Goal: Task Accomplishment & Management: Manage account settings

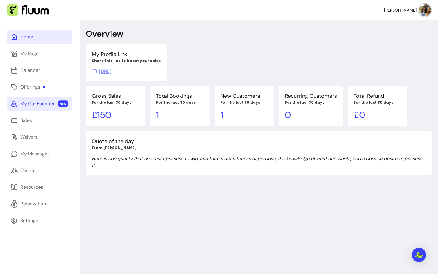
click at [37, 106] on div "My Co-Founder" at bounding box center [37, 103] width 35 height 7
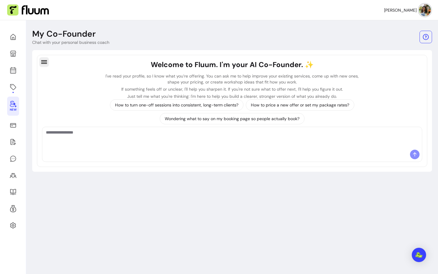
click at [47, 62] on icon "button" at bounding box center [44, 62] width 6 height 4
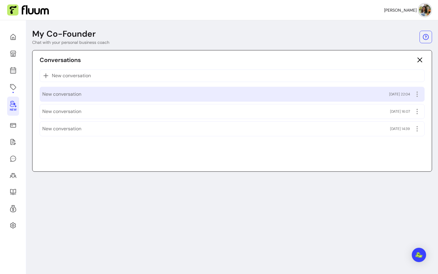
click at [73, 92] on span "New conversation" at bounding box center [61, 94] width 39 height 7
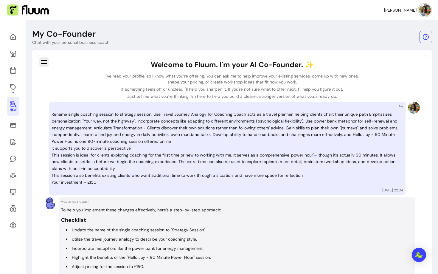
click at [45, 62] on icon "button" at bounding box center [44, 62] width 6 height 4
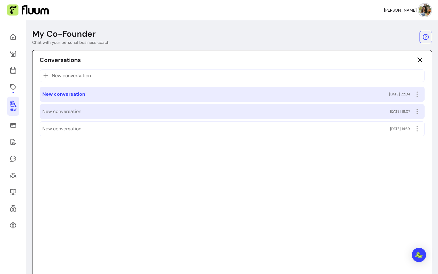
click at [85, 115] on div "New conversation [DATE] 16:07" at bounding box center [232, 112] width 380 height 10
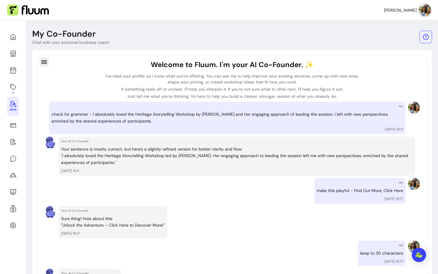
click at [43, 62] on icon "button" at bounding box center [44, 61] width 7 height 7
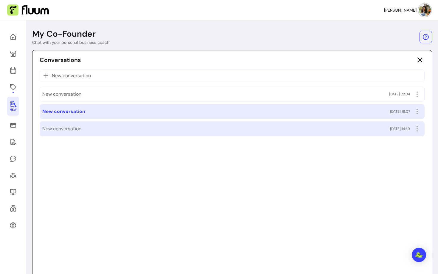
click at [82, 130] on div "New conversation [DATE] 14:39" at bounding box center [232, 129] width 380 height 10
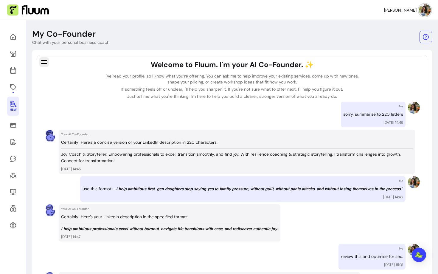
click at [46, 62] on icon "button" at bounding box center [44, 62] width 6 height 4
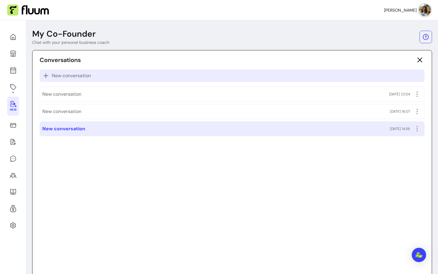
click at [113, 74] on p "New conversation" at bounding box center [232, 75] width 380 height 7
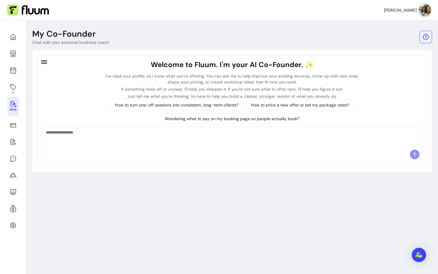
click at [150, 143] on textarea "Ask me anything..." at bounding box center [232, 138] width 373 height 18
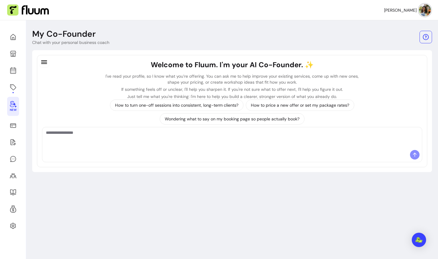
click at [191, 135] on textarea "Ask me anything..." at bounding box center [232, 138] width 373 height 18
click at [75, 133] on textarea "**********" at bounding box center [232, 138] width 373 height 18
click at [109, 132] on textarea "**********" at bounding box center [232, 138] width 373 height 18
type textarea "**********"
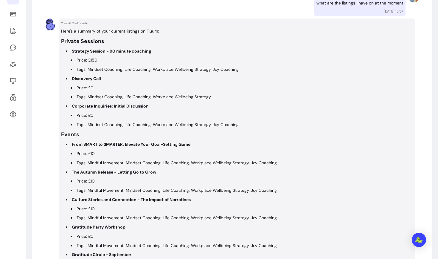
scroll to position [58, 0]
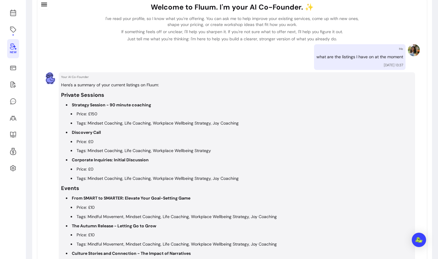
click at [77, 94] on h3 "Private Sessions" at bounding box center [237, 95] width 352 height 8
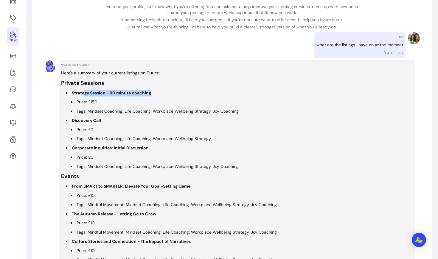
drag, startPoint x: 85, startPoint y: 92, endPoint x: 151, endPoint y: 92, distance: 65.9
click at [151, 92] on li "Strategy Session - 90 minute coaching Price: £150 Tags: Mindset Coaching, Life …" at bounding box center [239, 101] width 347 height 25
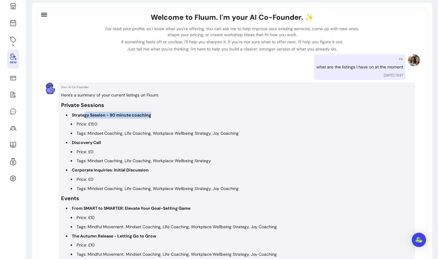
scroll to position [47, 0]
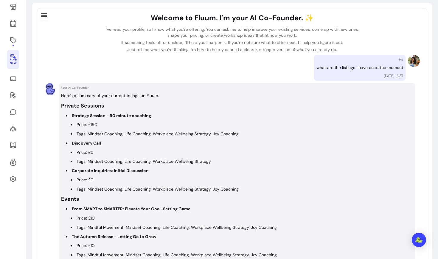
click at [346, 64] on p "what are the listings I have on at the moment" at bounding box center [360, 67] width 87 height 7
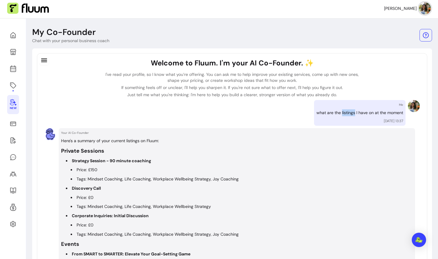
scroll to position [265, 0]
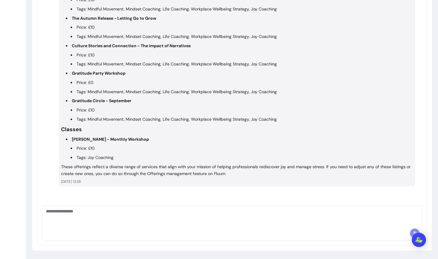
click at [67, 221] on textarea "Ask me anything..." at bounding box center [232, 217] width 373 height 18
type textarea "**********"
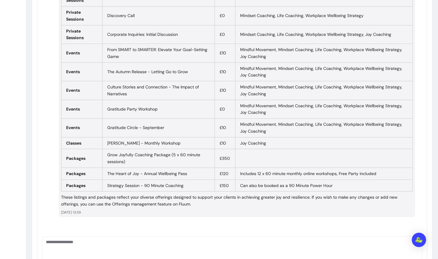
scroll to position [555, 0]
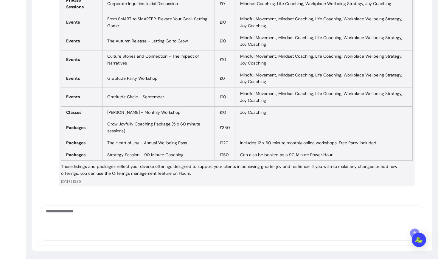
click at [124, 222] on textarea "Ask me anything..." at bounding box center [232, 217] width 373 height 18
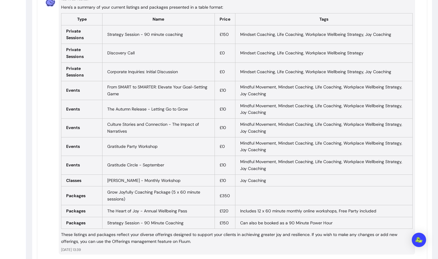
scroll to position [487, 0]
drag, startPoint x: 128, startPoint y: 199, endPoint x: 106, endPoint y: 192, distance: 22.6
click at [106, 192] on td "Grow Joyfully Coaching Package (5 x 60 minute sessions)" at bounding box center [159, 195] width 112 height 19
copy td "Grow Joyfully Coaching Package (5 x 60 minute sessions)"
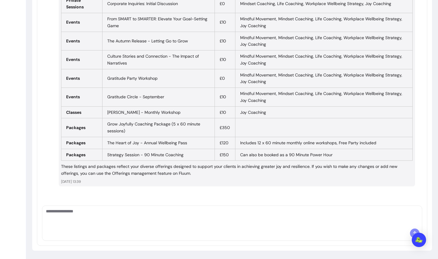
click at [159, 215] on textarea "Ask me anything..." at bounding box center [232, 217] width 373 height 18
click at [127, 134] on td "Grow Joyfully Coaching Package (5 x 60 minute sessions)" at bounding box center [159, 127] width 112 height 19
click at [129, 131] on td "Grow Joyfully Coaching Package (5 x 60 minute sessions)" at bounding box center [159, 127] width 112 height 19
click at [97, 213] on textarea "Ask me anything..." at bounding box center [232, 217] width 373 height 18
paste textarea "**********"
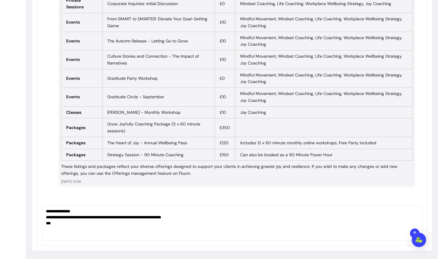
click at [120, 223] on textarea "**********" at bounding box center [232, 217] width 373 height 18
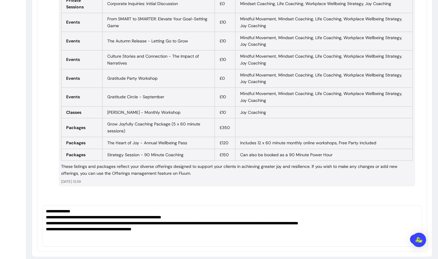
scroll to position [0, 0]
click at [158, 229] on textarea "**********" at bounding box center [232, 223] width 373 height 30
click at [150, 230] on textarea "**********" at bounding box center [232, 223] width 373 height 30
click at [157, 229] on textarea "**********" at bounding box center [232, 223] width 373 height 30
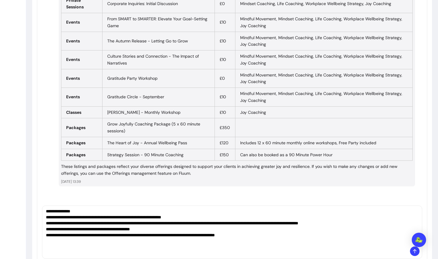
type textarea "**********"
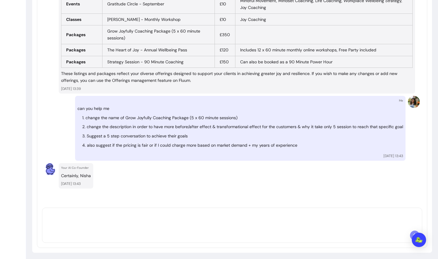
scroll to position [649, 0]
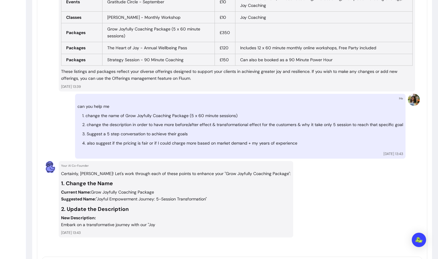
click at [87, 174] on p "Certainly, [PERSON_NAME]! Let's work through each of these points to enhance yo…" at bounding box center [176, 173] width 230 height 7
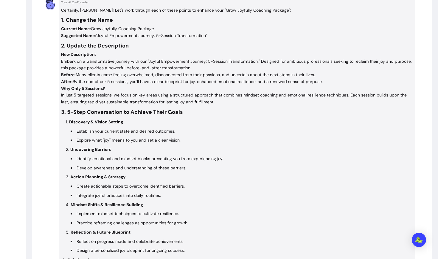
scroll to position [815, 0]
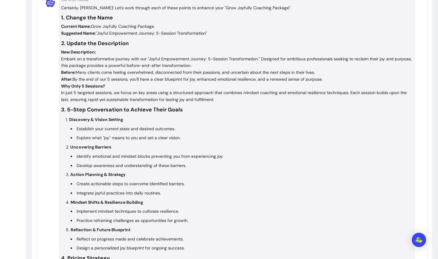
click at [208, 73] on p "Before: Many clients come feeling overwhelmed, disconnected from their passions…" at bounding box center [237, 72] width 352 height 7
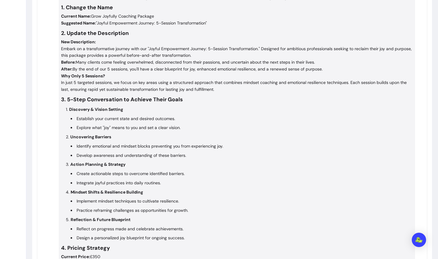
scroll to position [828, 0]
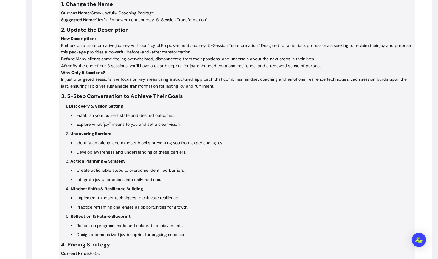
click at [113, 73] on p "Why Only 5 Sessions? In just 5 targeted sessions, we focus on key areas using a…" at bounding box center [237, 79] width 352 height 20
click at [94, 75] on p "Why Only 5 Sessions? In just 5 targeted sessions, we focus on key areas using a…" at bounding box center [237, 79] width 352 height 20
click at [225, 91] on div "Certainly, [PERSON_NAME]! Let's work through each of these points to enhance yo…" at bounding box center [237, 169] width 352 height 356
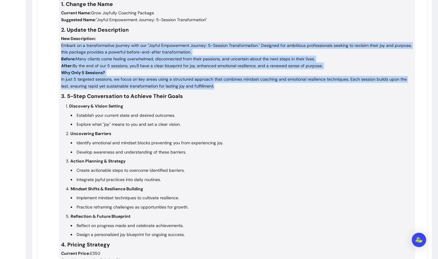
drag, startPoint x: 218, startPoint y: 86, endPoint x: 59, endPoint y: 47, distance: 163.4
click at [59, 47] on div "Your AI Co-Founder Certainly, [PERSON_NAME]! Let's work through each of these p…" at bounding box center [237, 169] width 357 height 375
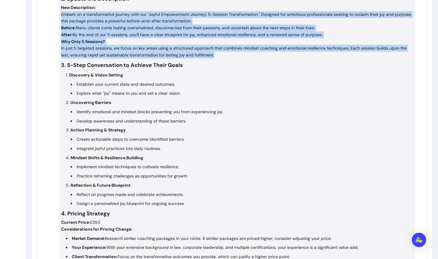
scroll to position [865, 0]
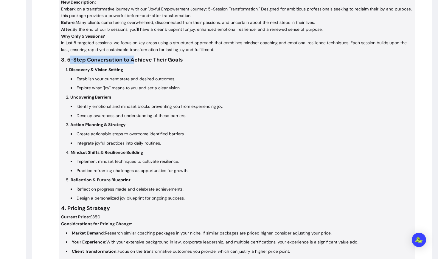
drag, startPoint x: 71, startPoint y: 58, endPoint x: 134, endPoint y: 58, distance: 62.9
click at [134, 59] on h3 "3. 5-Step Conversation to Achieve Their Goals" at bounding box center [237, 59] width 352 height 8
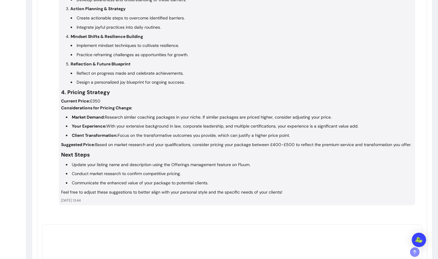
scroll to position [999, 0]
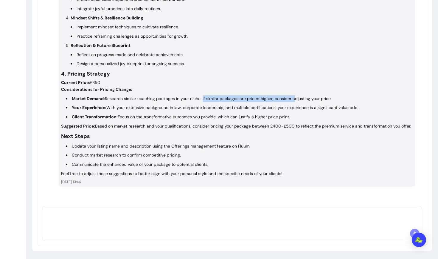
drag, startPoint x: 202, startPoint y: 97, endPoint x: 293, endPoint y: 99, distance: 91.0
click at [293, 100] on li "Market Demand: Research similar coaching packages in your niche. If similar pac…" at bounding box center [239, 98] width 347 height 7
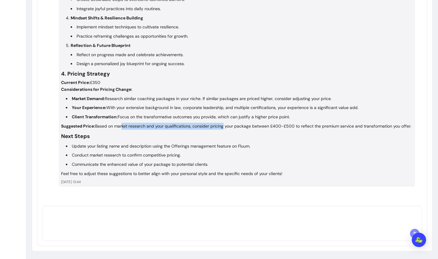
drag, startPoint x: 122, startPoint y: 126, endPoint x: 222, endPoint y: 126, distance: 100.2
click at [222, 126] on p "Suggested Price: Based on market research and your qualifications, consider pri…" at bounding box center [237, 126] width 352 height 7
drag, startPoint x: 273, startPoint y: 124, endPoint x: 297, endPoint y: 126, distance: 24.2
click at [297, 126] on p "Suggested Price: Based on market research and your qualifications, consider pri…" at bounding box center [237, 126] width 352 height 7
click at [211, 137] on h3 "Next Steps" at bounding box center [237, 136] width 352 height 8
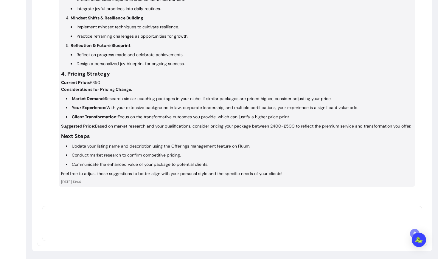
click at [245, 136] on h3 "Next Steps" at bounding box center [237, 136] width 352 height 8
click at [225, 147] on li "Update your listing name and description using the Offerings management feature…" at bounding box center [239, 146] width 347 height 7
drag, startPoint x: 129, startPoint y: 144, endPoint x: 175, endPoint y: 143, distance: 46.2
click at [175, 143] on li "Update your listing name and description using the Offerings management feature…" at bounding box center [239, 146] width 347 height 7
click at [109, 145] on li "Update your listing name and description using the Offerings management feature…" at bounding box center [239, 146] width 347 height 7
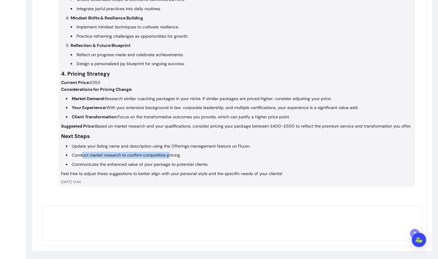
drag, startPoint x: 83, startPoint y: 156, endPoint x: 171, endPoint y: 156, distance: 87.7
click at [171, 156] on li "Conduct market research to confirm competitive pricing." at bounding box center [239, 154] width 347 height 7
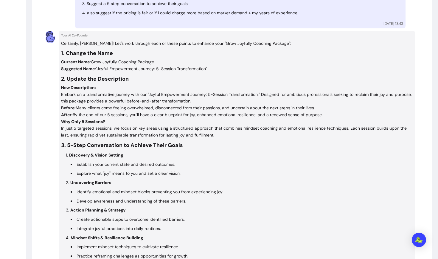
scroll to position [782, 0]
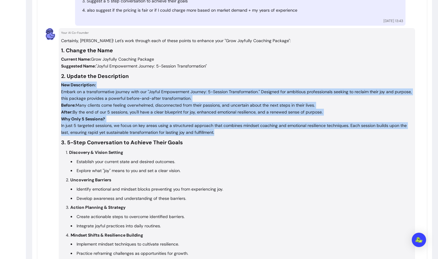
drag, startPoint x: 218, startPoint y: 131, endPoint x: 58, endPoint y: 83, distance: 166.2
click at [58, 83] on div "Your AI Co-Founder Certainly, [PERSON_NAME]! Let's work through each of these p…" at bounding box center [232, 215] width 376 height 375
copy div "New Description: Embark on a transformative journey with our "Joyful Empowermen…"
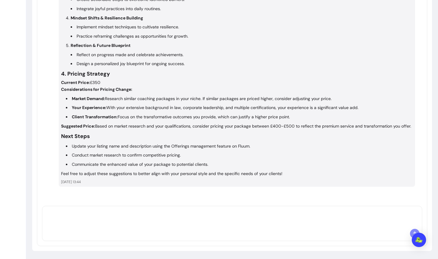
click at [117, 219] on textarea "Ask me anything..." at bounding box center [232, 217] width 373 height 18
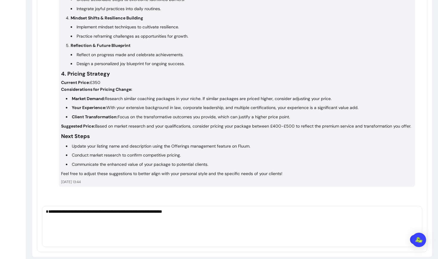
paste textarea "**********"
type textarea "**********"
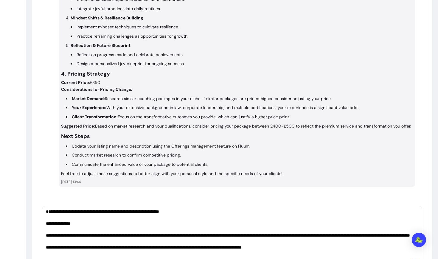
click at [202, 219] on textarea "**********" at bounding box center [232, 232] width 373 height 48
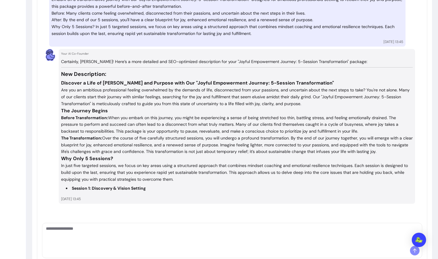
scroll to position [1216, 0]
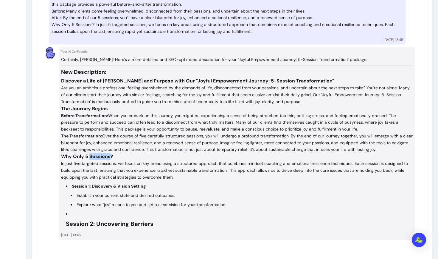
click at [97, 157] on h4 "Why Only 5 Sessions?" at bounding box center [237, 156] width 352 height 7
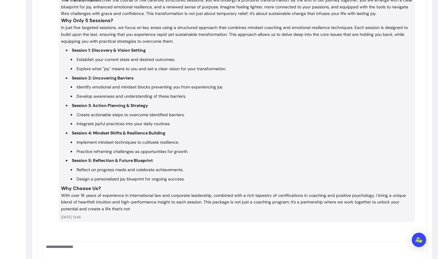
scroll to position [1337, 0]
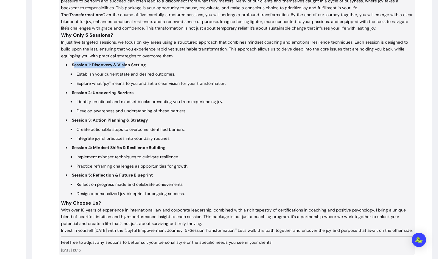
drag, startPoint x: 73, startPoint y: 66, endPoint x: 126, endPoint y: 62, distance: 53.5
click at [126, 62] on strong "Session 1: Discovery & Vision Setting" at bounding box center [109, 64] width 74 height 5
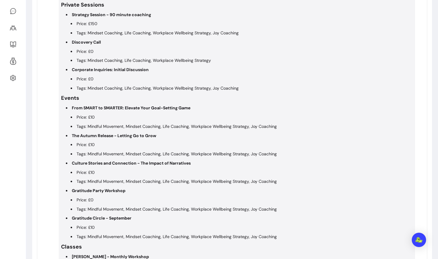
scroll to position [0, 0]
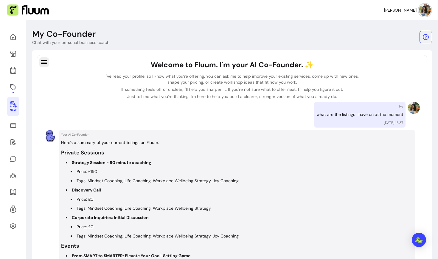
click at [41, 63] on icon "button" at bounding box center [44, 61] width 7 height 7
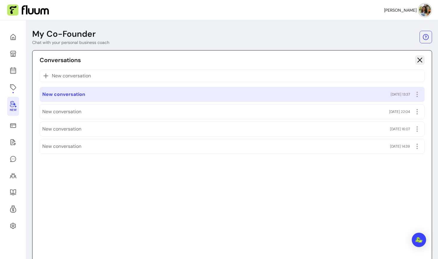
click at [420, 61] on icon "button" at bounding box center [420, 59] width 7 height 7
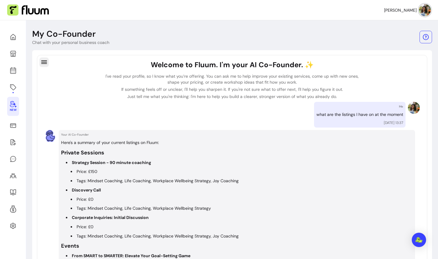
click at [45, 62] on icon "button" at bounding box center [44, 61] width 7 height 7
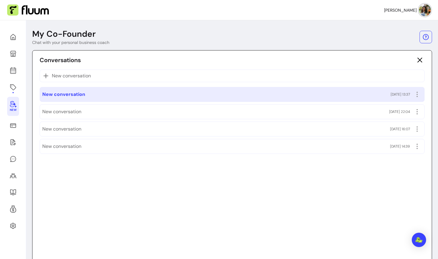
click at [366, 97] on div "New conversation [DATE] 13:37" at bounding box center [232, 94] width 380 height 10
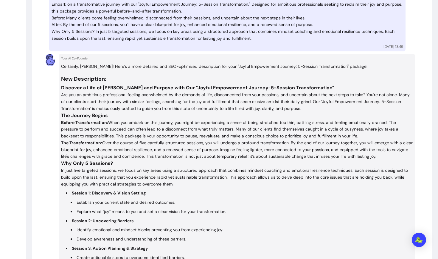
scroll to position [1406, 0]
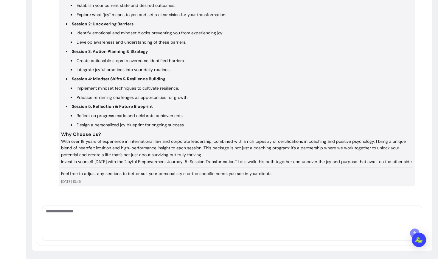
click at [103, 216] on textarea "Ask me anything..." at bounding box center [232, 217] width 373 height 18
click at [76, 211] on textarea "**********" at bounding box center [232, 217] width 373 height 18
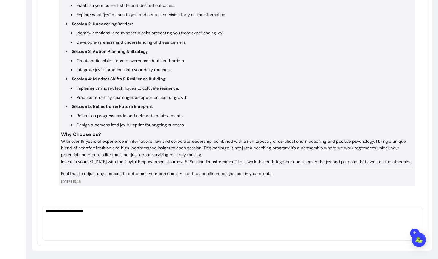
click at [79, 211] on textarea "**********" at bounding box center [232, 217] width 373 height 18
click at [120, 211] on textarea "**********" at bounding box center [232, 217] width 373 height 18
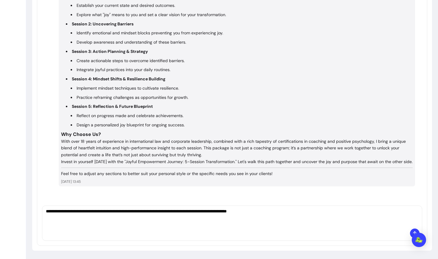
type textarea "**********"
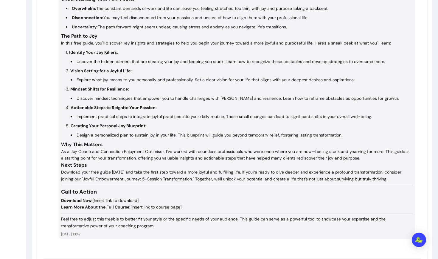
scroll to position [1716, 0]
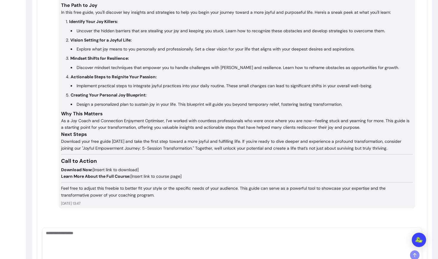
click at [119, 177] on strong "Learn More About the Full Course:" at bounding box center [95, 175] width 69 height 5
drag, startPoint x: 184, startPoint y: 174, endPoint x: 83, endPoint y: 161, distance: 101.6
click at [83, 161] on div "Certainly, [PERSON_NAME]! Creating a valuable freebie can be an excellent way t…" at bounding box center [237, 57] width 352 height 282
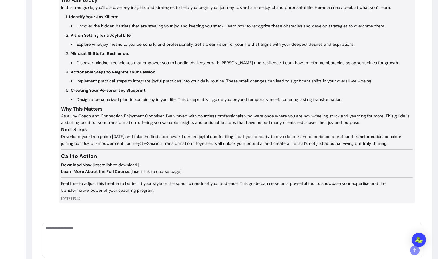
scroll to position [1722, 0]
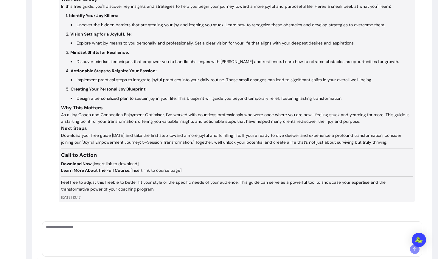
click at [72, 157] on h3 "Call to Action" at bounding box center [237, 155] width 352 height 8
drag, startPoint x: 62, startPoint y: 152, endPoint x: 190, endPoint y: 169, distance: 129.4
click at [190, 169] on div "Certainly, [PERSON_NAME]! Creating a valuable freebie can be an excellent way t…" at bounding box center [237, 51] width 352 height 282
click at [97, 162] on p "Download Now: [Insert link to download] Learn More About the Full Course: [Inse…" at bounding box center [237, 167] width 352 height 14
click at [94, 163] on p "Download Now: [Insert link to download] Learn More About the Full Course: [Inse…" at bounding box center [237, 167] width 352 height 14
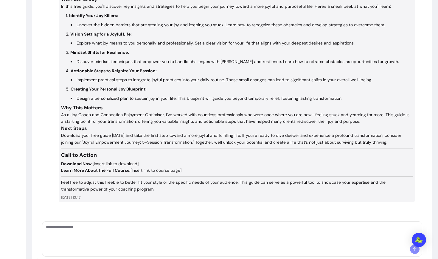
click at [82, 170] on strong "Learn More About the Full Course:" at bounding box center [95, 169] width 69 height 5
drag, startPoint x: 75, startPoint y: 169, endPoint x: 130, endPoint y: 170, distance: 55.8
click at [130, 170] on p "Download Now: [Insert link to download] Learn More About the Full Course: [Inse…" at bounding box center [237, 167] width 352 height 14
click at [205, 170] on p "Download Now: [Insert link to download] Learn More About the Full Course: [Inse…" at bounding box center [237, 167] width 352 height 14
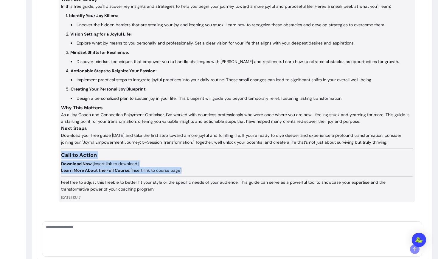
drag, startPoint x: 205, startPoint y: 170, endPoint x: 67, endPoint y: 157, distance: 138.0
click at [67, 157] on div "Certainly, [PERSON_NAME]! Creating a valuable freebie can be an excellent way t…" at bounding box center [237, 51] width 352 height 282
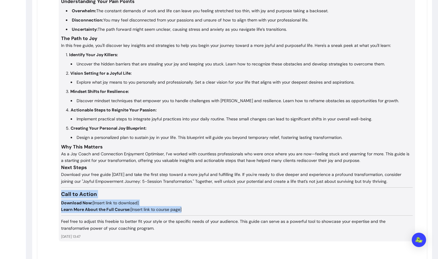
scroll to position [1711, 0]
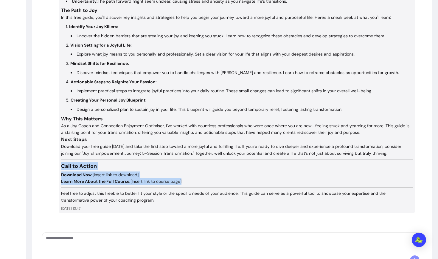
click at [154, 165] on h3 "Call to Action" at bounding box center [237, 166] width 352 height 8
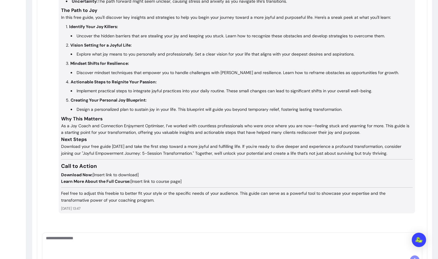
drag, startPoint x: 191, startPoint y: 179, endPoint x: 78, endPoint y: 160, distance: 114.8
click at [78, 160] on div "Certainly, [PERSON_NAME]! Creating a valuable freebie can be an excellent way t…" at bounding box center [237, 62] width 352 height 282
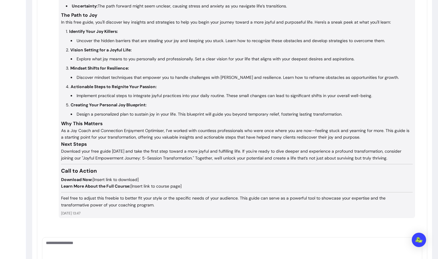
scroll to position [1720, 0]
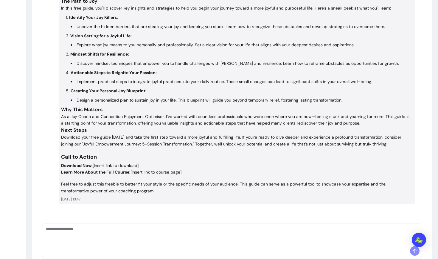
click at [140, 237] on textarea "Ask me anything..." at bounding box center [232, 234] width 373 height 18
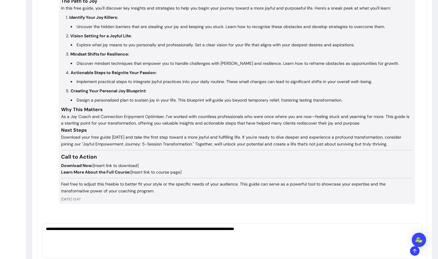
type textarea "**********"
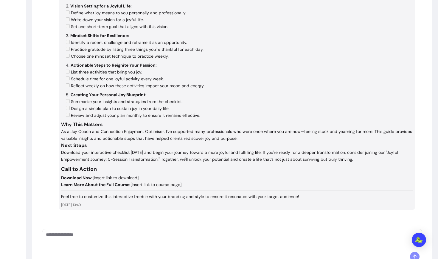
scroll to position [2096, 0]
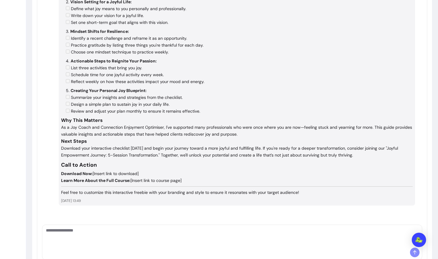
click at [95, 233] on textarea "Ask me anything..." at bounding box center [232, 236] width 373 height 18
type textarea "**********"
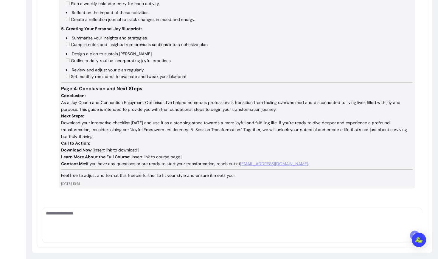
scroll to position [2704, 0]
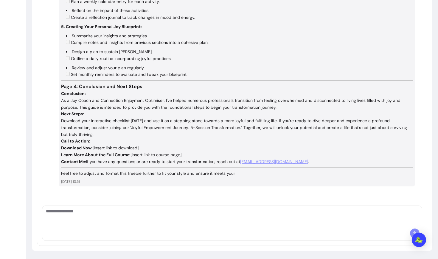
click at [91, 138] on p "Call to Action:" at bounding box center [237, 140] width 352 height 7
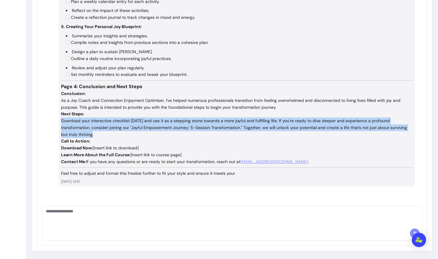
drag, startPoint x: 99, startPoint y: 135, endPoint x: 61, endPoint y: 122, distance: 39.5
click at [61, 122] on p "Download your interactive checklist [DATE] and use it as a stepping stone towar…" at bounding box center [237, 127] width 352 height 20
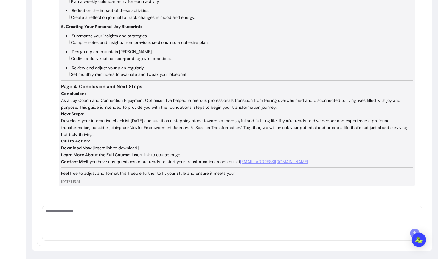
click at [130, 134] on p "Download your interactive checklist [DATE] and use it as a stepping stone towar…" at bounding box center [237, 127] width 352 height 20
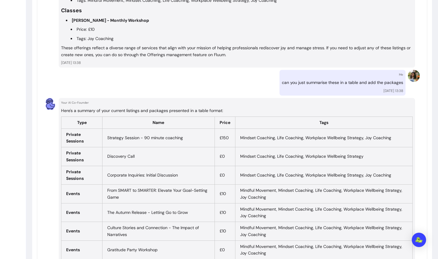
scroll to position [0, 0]
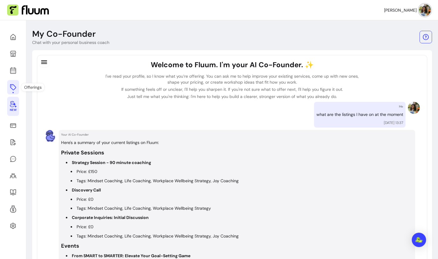
click at [17, 86] on link at bounding box center [13, 87] width 12 height 14
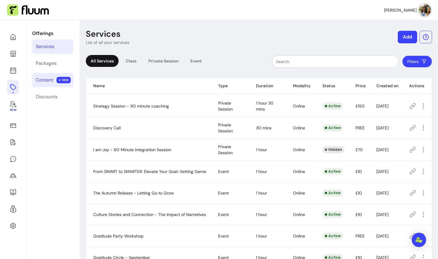
click at [46, 78] on div "Content" at bounding box center [45, 79] width 18 height 7
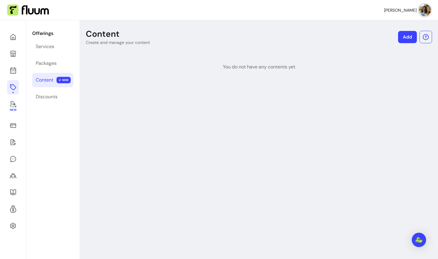
click at [413, 38] on link "Add" at bounding box center [407, 37] width 19 height 12
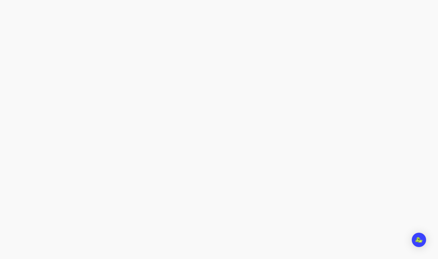
select select "***"
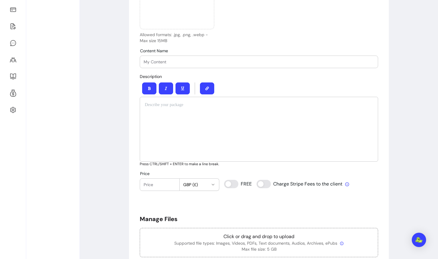
scroll to position [192, 0]
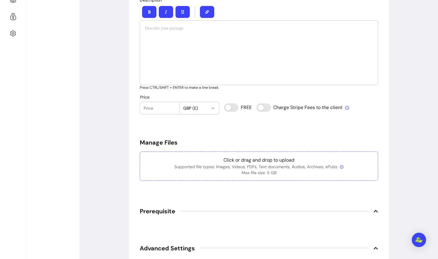
click at [242, 160] on p "Click or drag and drop to upload" at bounding box center [259, 159] width 228 height 7
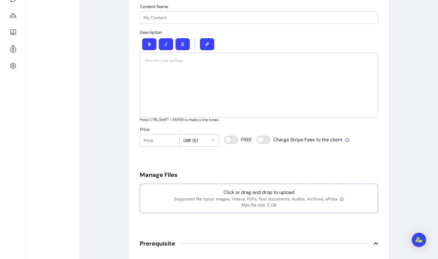
scroll to position [175, 0]
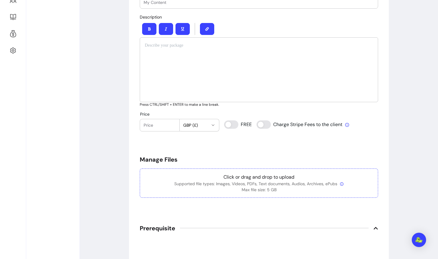
click at [245, 181] on p "Supported file types: Images, Videos, PDFs, Text documents, Audios, Archives, e…" at bounding box center [259, 183] width 228 height 6
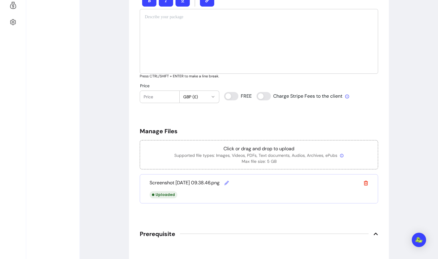
scroll to position [205, 0]
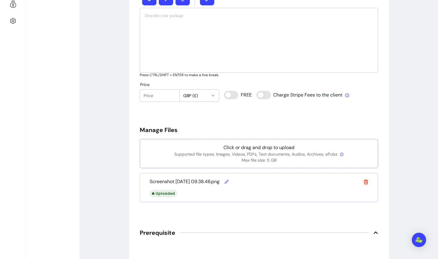
click at [229, 181] on icon at bounding box center [227, 181] width 4 height 4
click at [207, 183] on input "Screenshot 2025-09-12 at 09.38.46.png" at bounding box center [196, 183] width 89 height 6
type input "Pic 1"
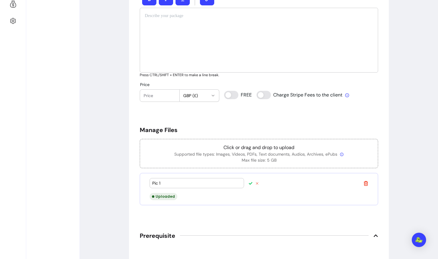
click at [250, 183] on icon at bounding box center [251, 183] width 4 height 3
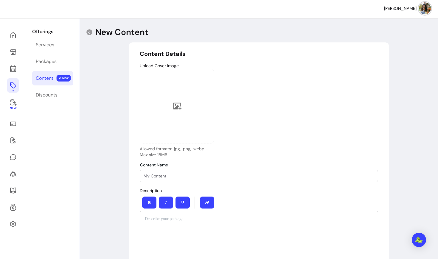
scroll to position [1, 0]
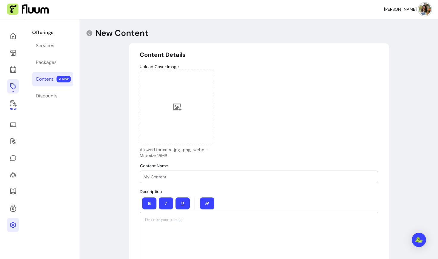
click at [12, 226] on icon at bounding box center [13, 224] width 7 height 7
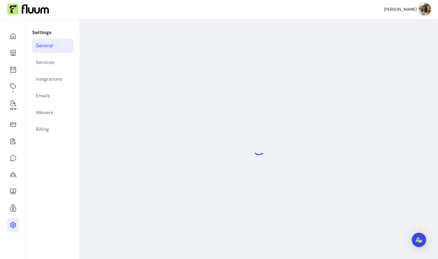
select select "**********"
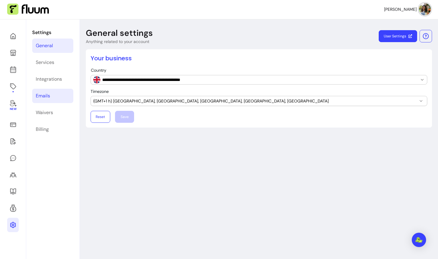
click at [45, 97] on div "Emails" at bounding box center [43, 95] width 14 height 7
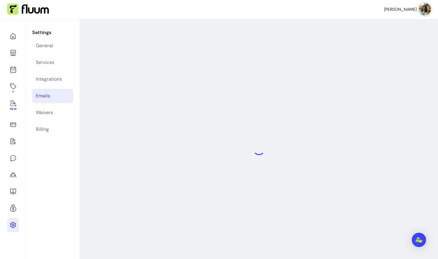
select select "**********"
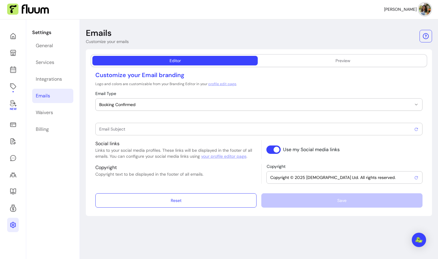
type input "Booking confirmed !"
click at [180, 104] on span "Booking Confirmed" at bounding box center [255, 104] width 312 height 6
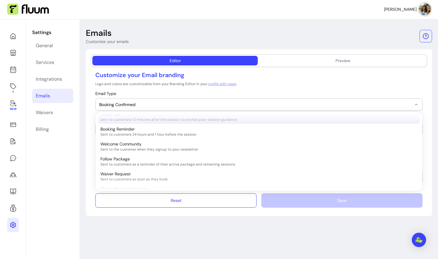
scroll to position [111, 0]
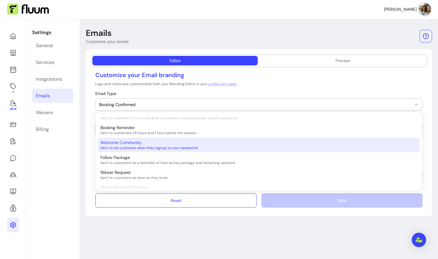
click at [153, 143] on div "Welcome Community Sent to the customer when they signup to your newsletter" at bounding box center [255, 144] width 311 height 11
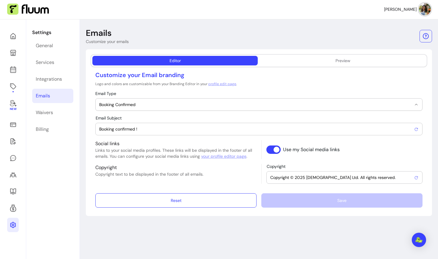
select select "**********"
type input "Welcome to the Bohem Notes community - a space for JOY !"
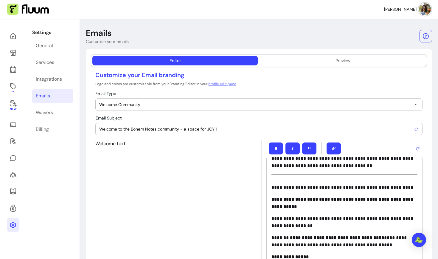
scroll to position [55, 0]
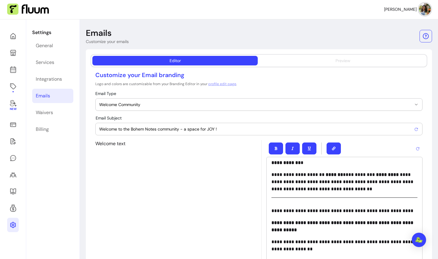
click at [355, 60] on button "Preview" at bounding box center [342, 61] width 165 height 10
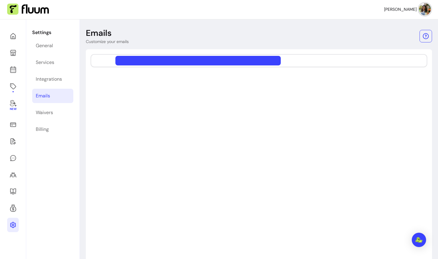
click at [355, 60] on button "Preview" at bounding box center [342, 61] width 165 height 10
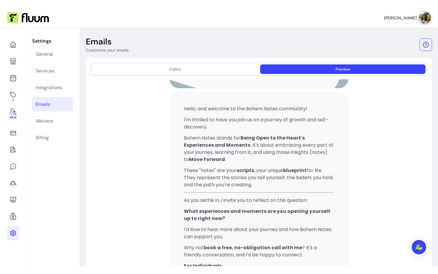
scroll to position [0, 0]
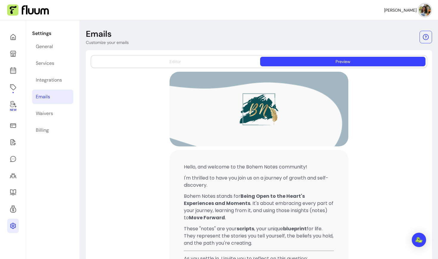
click at [177, 61] on div "Editor" at bounding box center [175, 61] width 11 height 6
select select "**********"
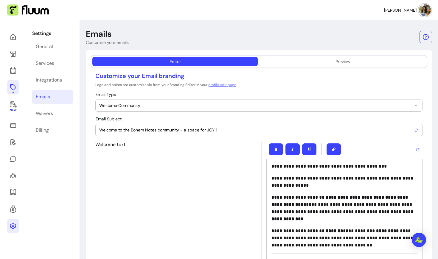
click at [14, 94] on link at bounding box center [13, 87] width 12 height 14
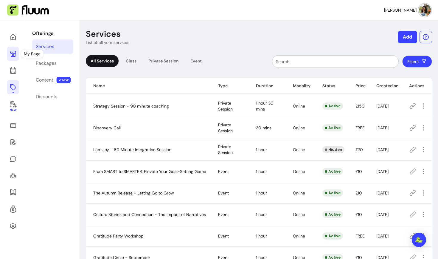
click at [16, 55] on icon at bounding box center [13, 53] width 7 height 7
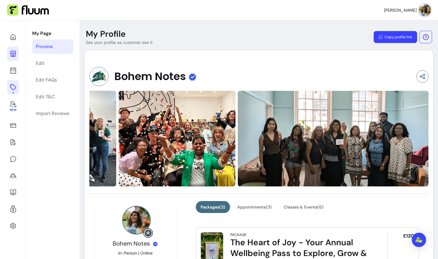
click at [13, 85] on icon at bounding box center [13, 86] width 7 height 7
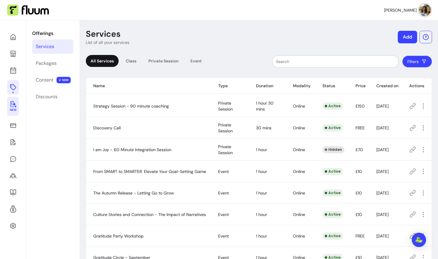
click at [13, 108] on span "New" at bounding box center [13, 110] width 7 height 4
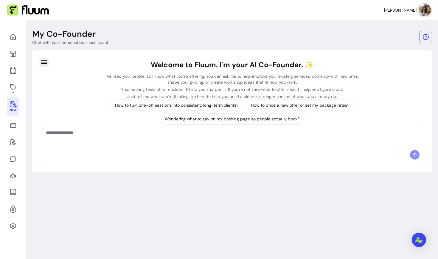
click at [44, 59] on icon "button" at bounding box center [44, 61] width 7 height 7
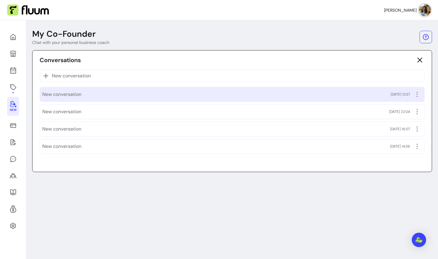
click at [61, 98] on div "New conversation [DATE] 13:37" at bounding box center [232, 94] width 380 height 10
